Goal: Transaction & Acquisition: Purchase product/service

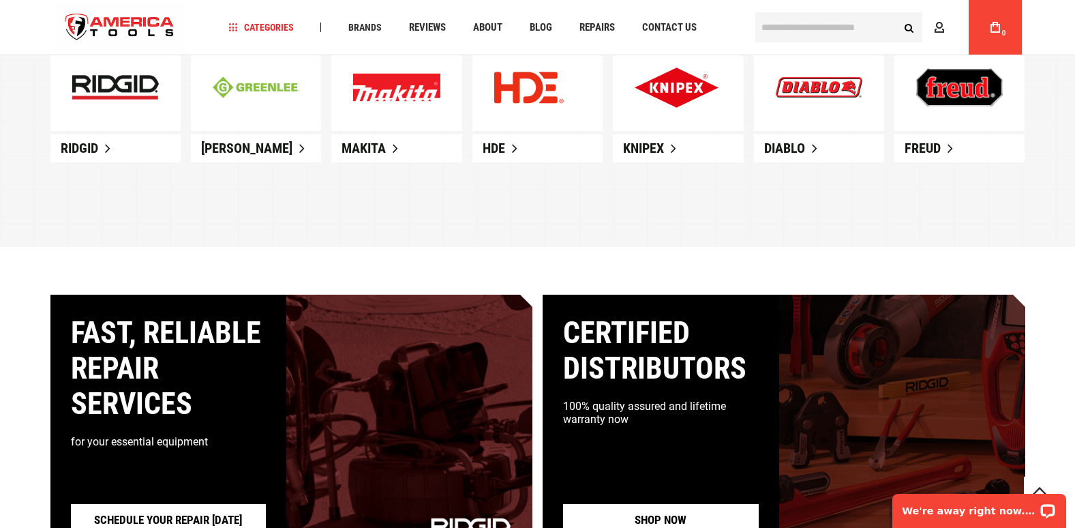
scroll to position [954, 0]
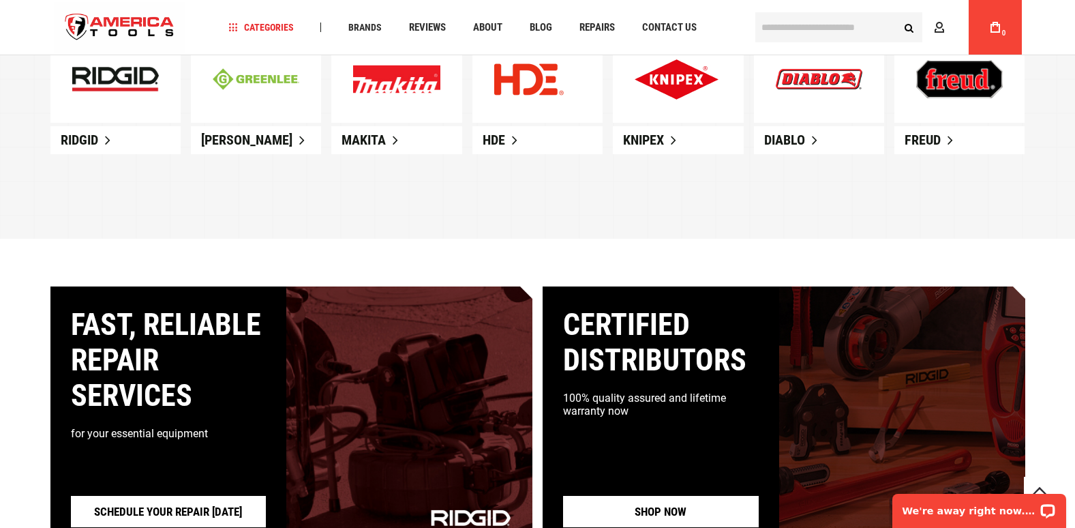
click at [105, 137] on link "Ridgid" at bounding box center [115, 140] width 130 height 28
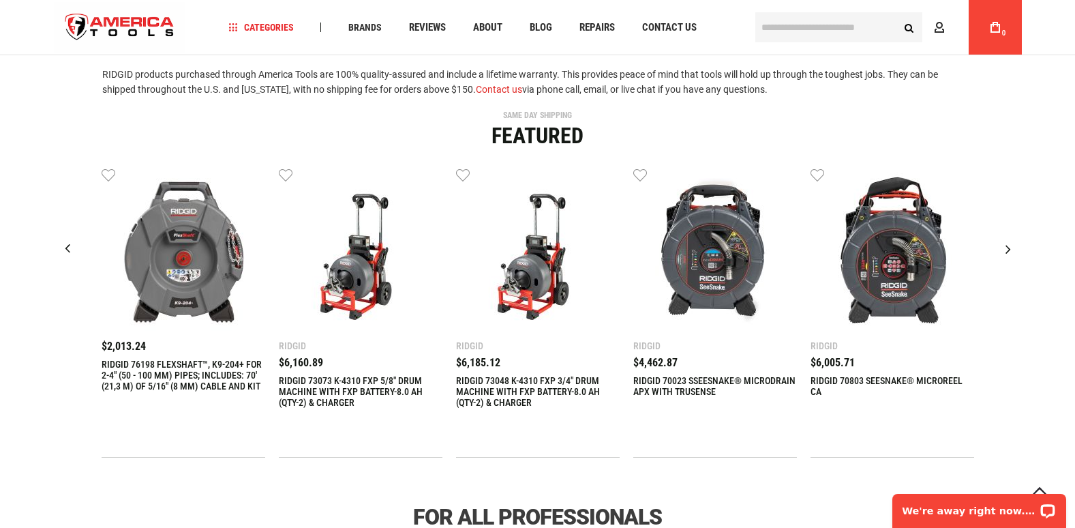
scroll to position [545, 0]
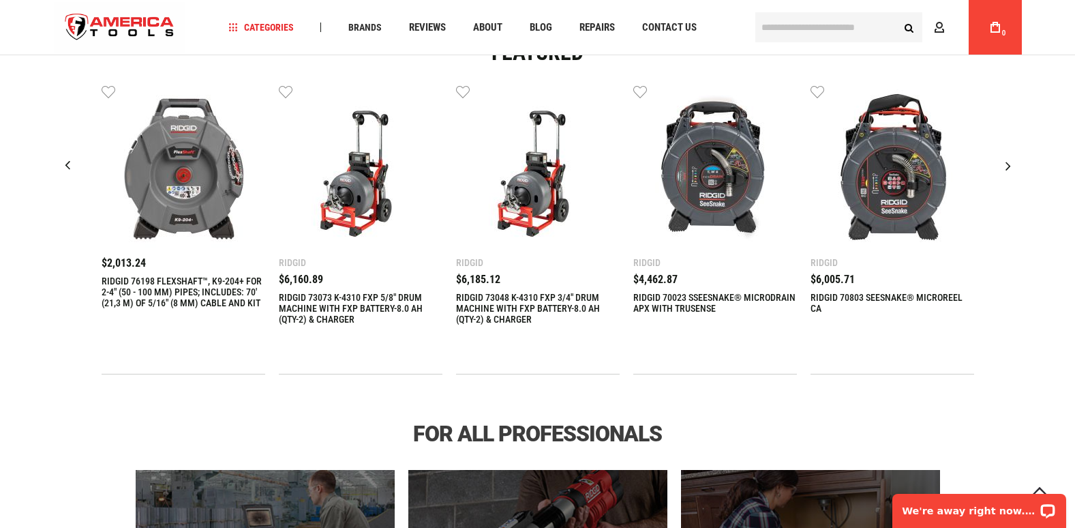
click at [1011, 166] on div "Next slide" at bounding box center [1008, 166] width 34 height 34
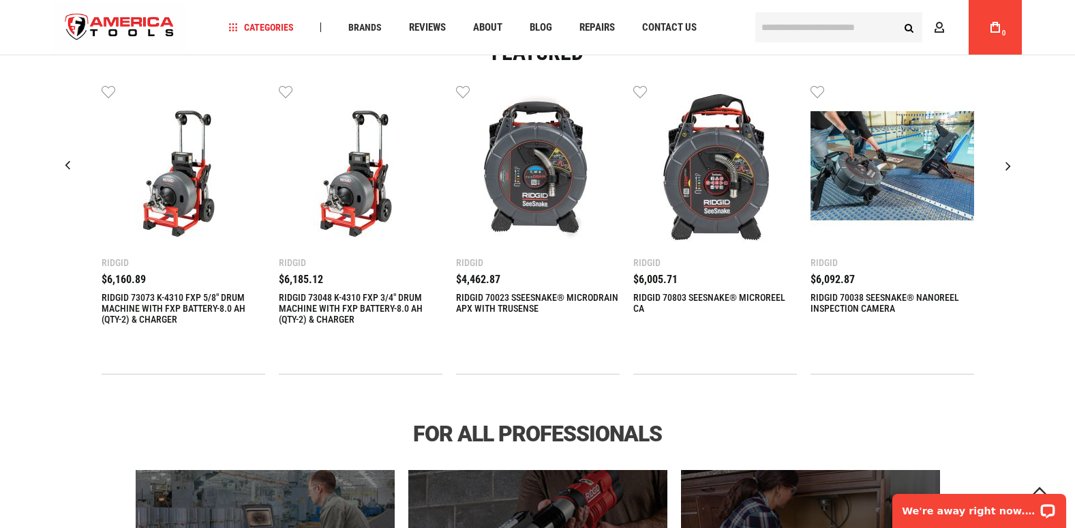
click at [533, 284] on div "$4,462.87" at bounding box center [538, 279] width 164 height 11
click at [484, 302] on link "RIDGID 70023 SSEESNAKE® MICRODRAIN APX WITH TRUSENSE" at bounding box center [538, 303] width 164 height 22
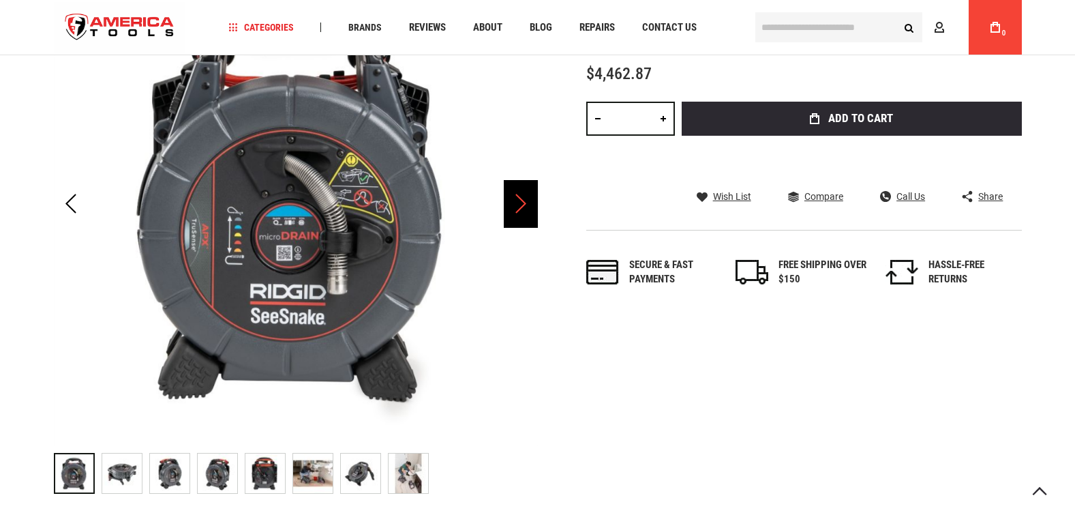
click at [527, 214] on div "Next" at bounding box center [521, 204] width 34 height 48
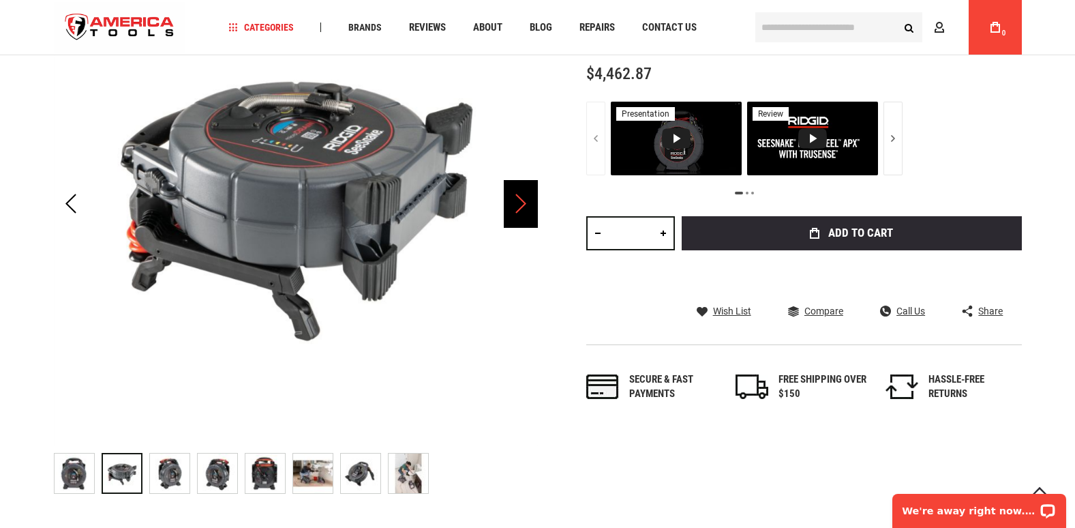
click at [525, 214] on div "Next" at bounding box center [521, 204] width 34 height 48
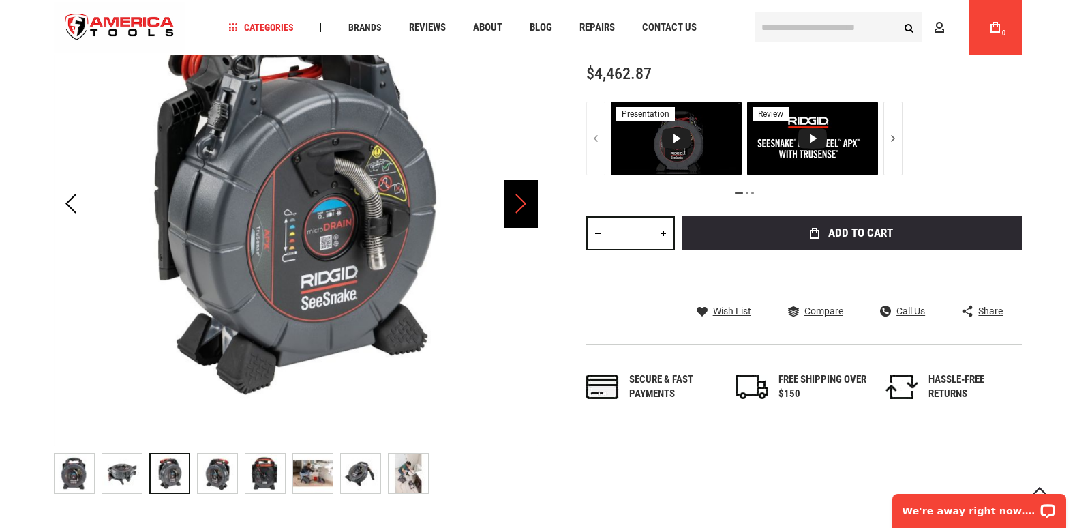
click at [524, 213] on div "Next" at bounding box center [521, 204] width 34 height 48
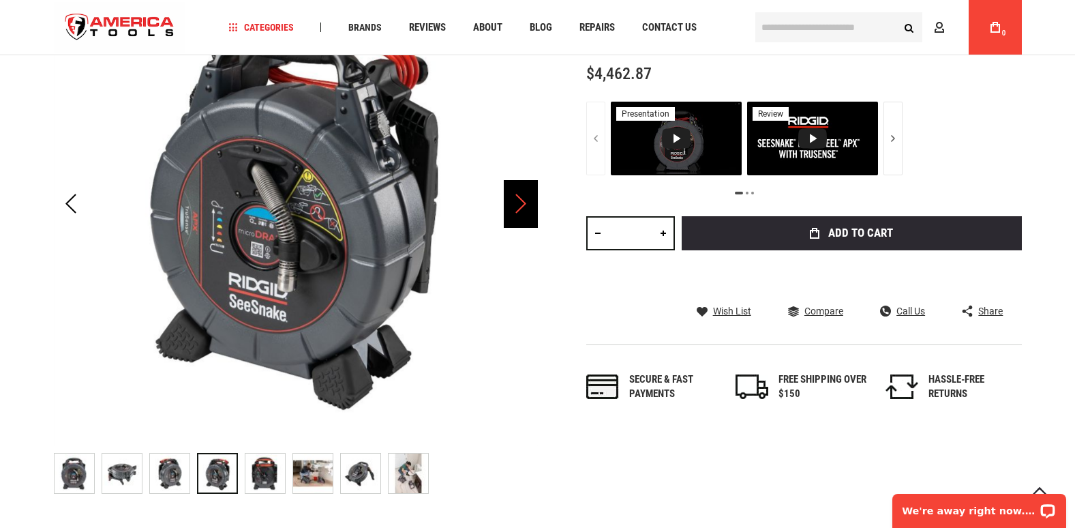
click at [524, 213] on div "Next" at bounding box center [521, 204] width 34 height 48
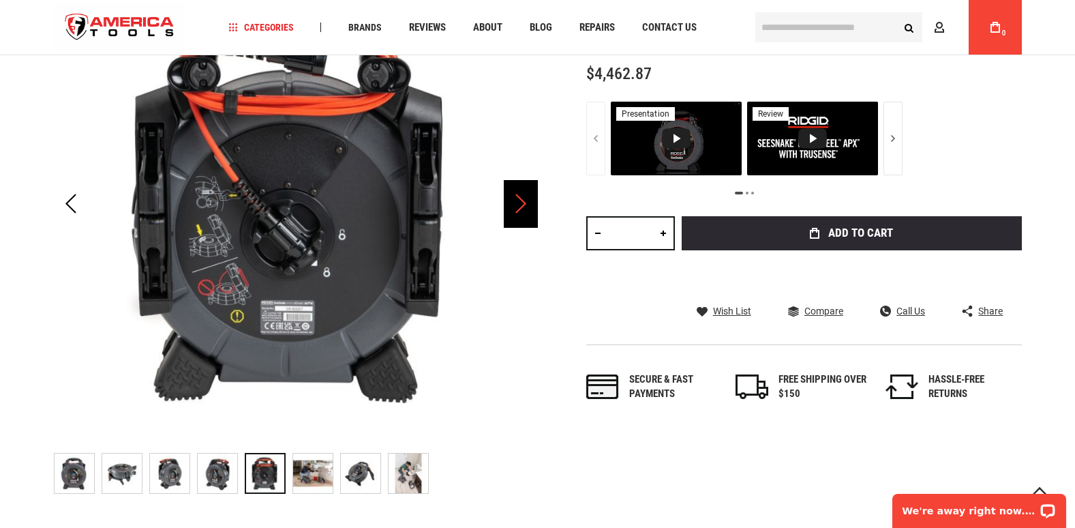
click at [524, 213] on div "Next" at bounding box center [521, 204] width 34 height 48
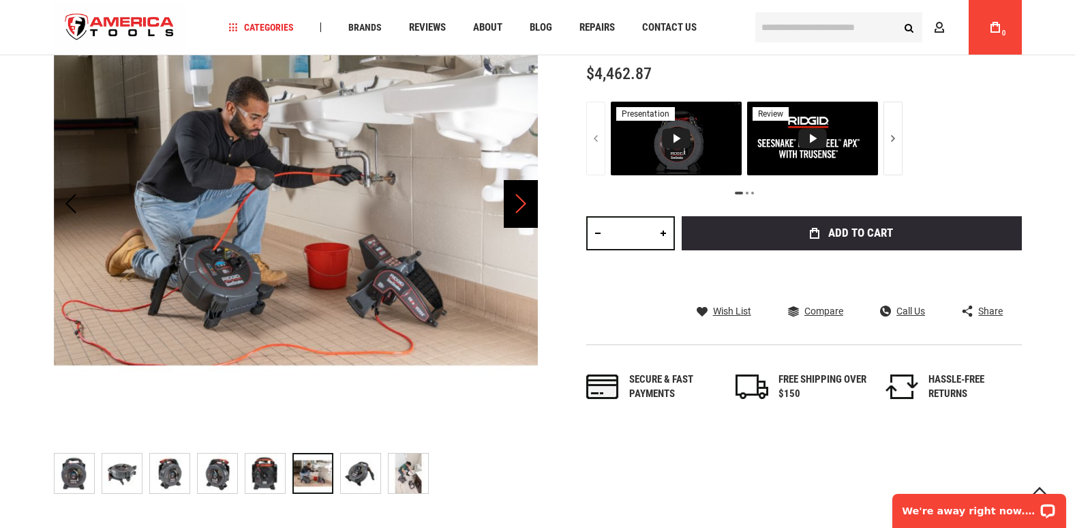
click at [524, 213] on div "Next" at bounding box center [521, 204] width 34 height 48
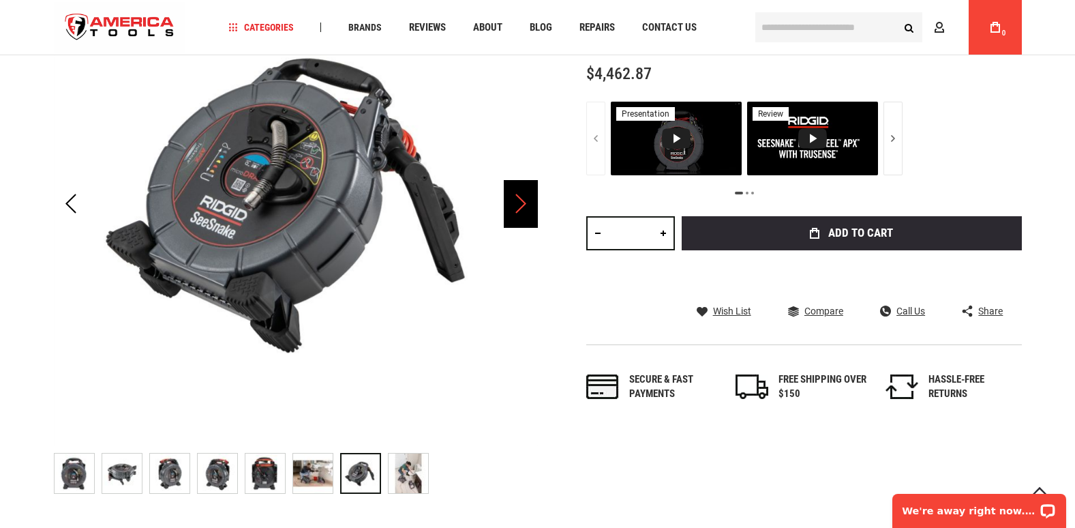
click at [524, 213] on div "Next" at bounding box center [521, 204] width 34 height 48
